Goal: Entertainment & Leisure: Consume media (video, audio)

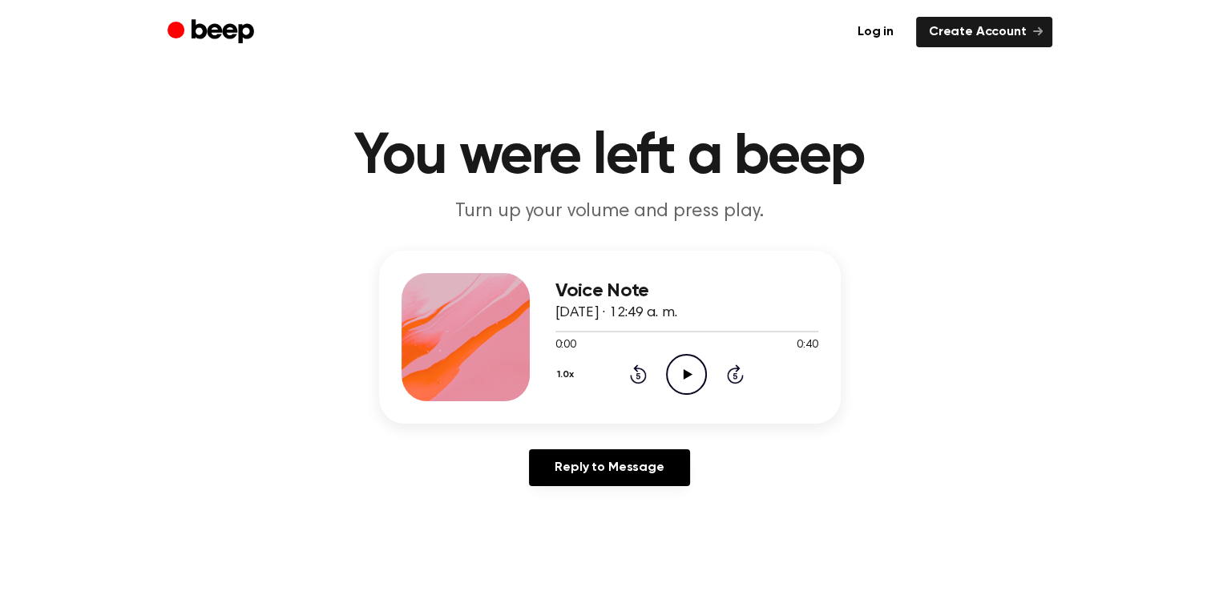
click at [678, 375] on icon "Play Audio" at bounding box center [686, 374] width 41 height 41
click at [673, 369] on icon "Play Audio" at bounding box center [686, 374] width 41 height 41
click at [696, 360] on icon "Pause Audio" at bounding box center [686, 374] width 41 height 41
click at [700, 370] on icon "Play Audio" at bounding box center [686, 374] width 41 height 41
click at [683, 366] on icon "Play Audio" at bounding box center [686, 374] width 41 height 41
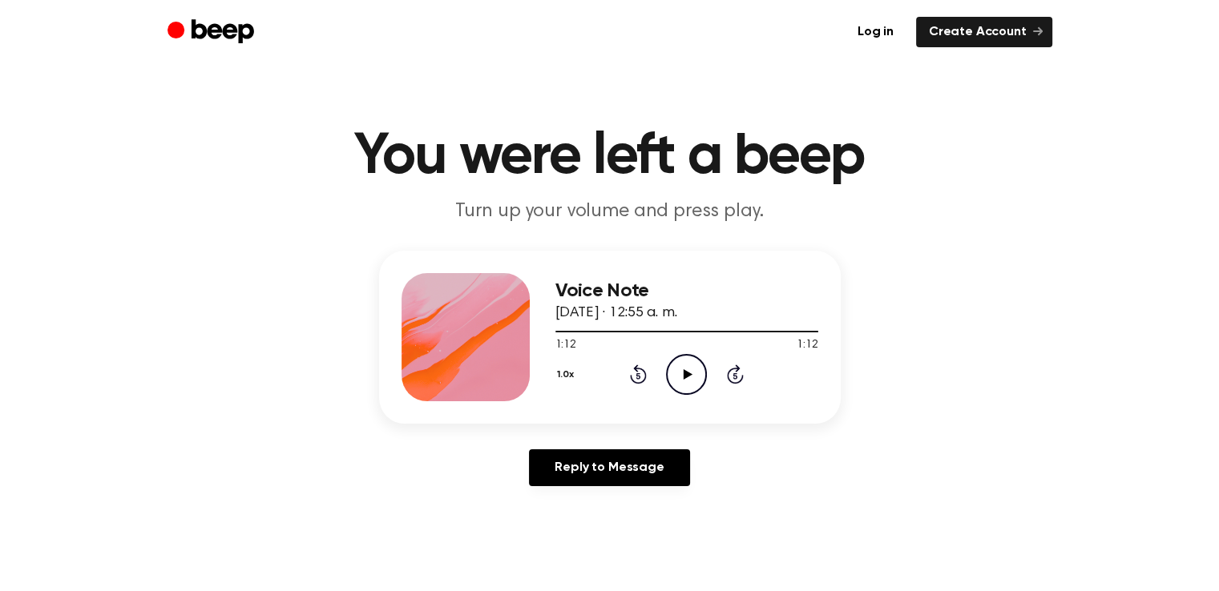
click at [676, 379] on icon "Play Audio" at bounding box center [686, 374] width 41 height 41
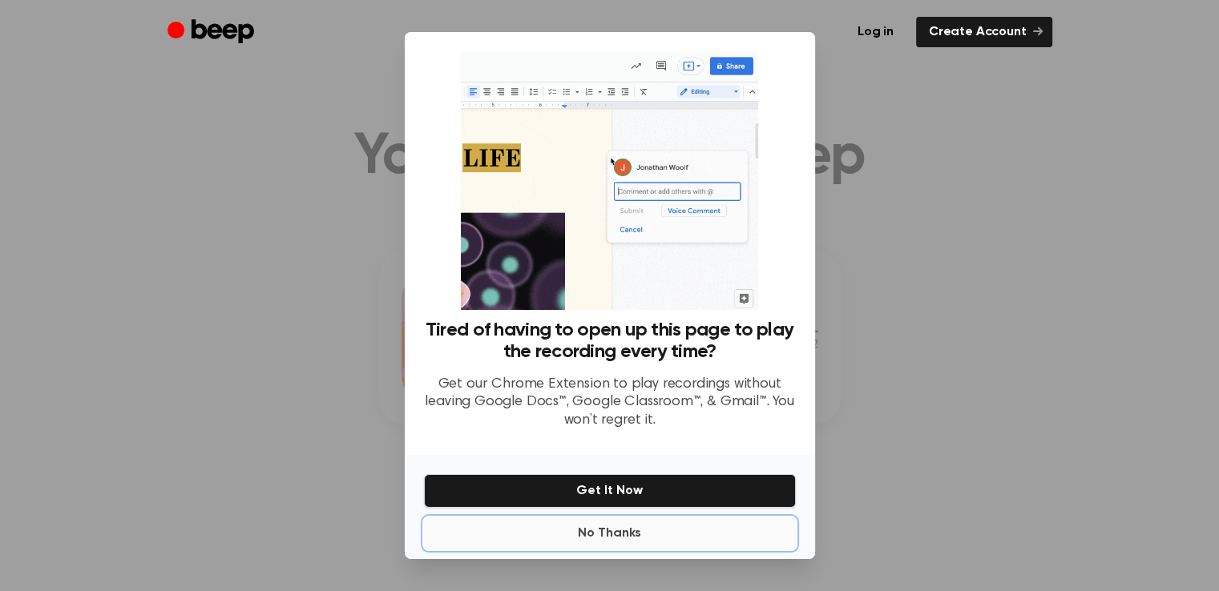
click at [612, 533] on button "No Thanks" at bounding box center [610, 534] width 372 height 32
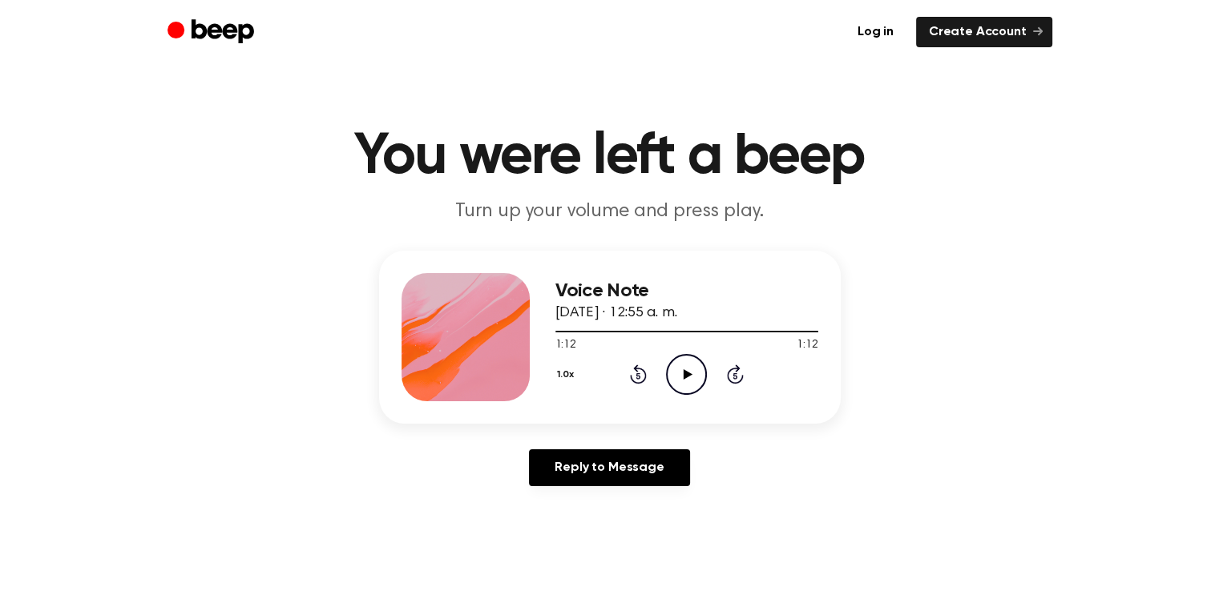
click at [696, 368] on icon "Play Audio" at bounding box center [686, 374] width 41 height 41
